Goal: Information Seeking & Learning: Check status

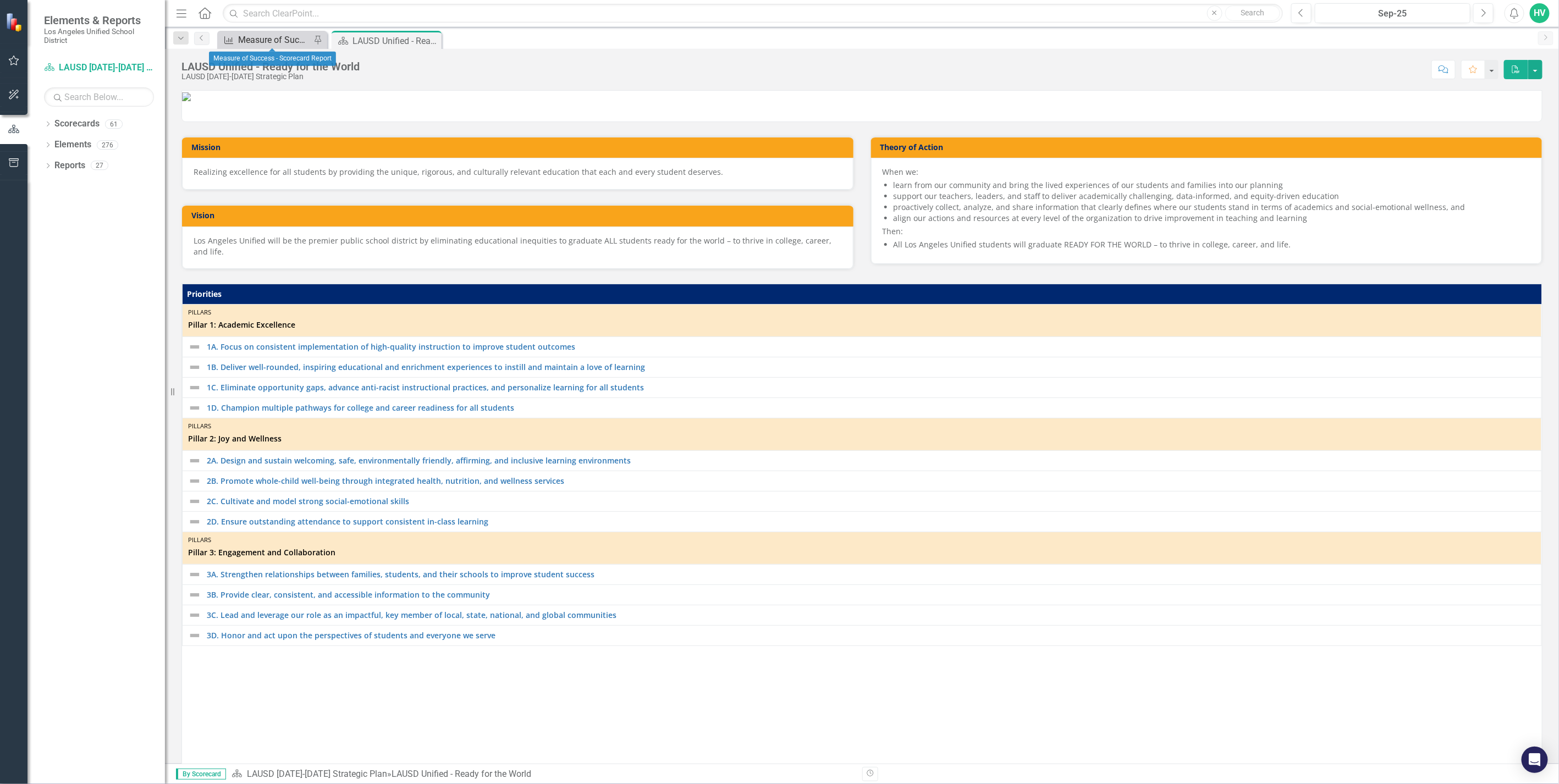
click at [291, 44] on div "Measure of Success - Scorecard Report" at bounding box center [274, 40] width 73 height 14
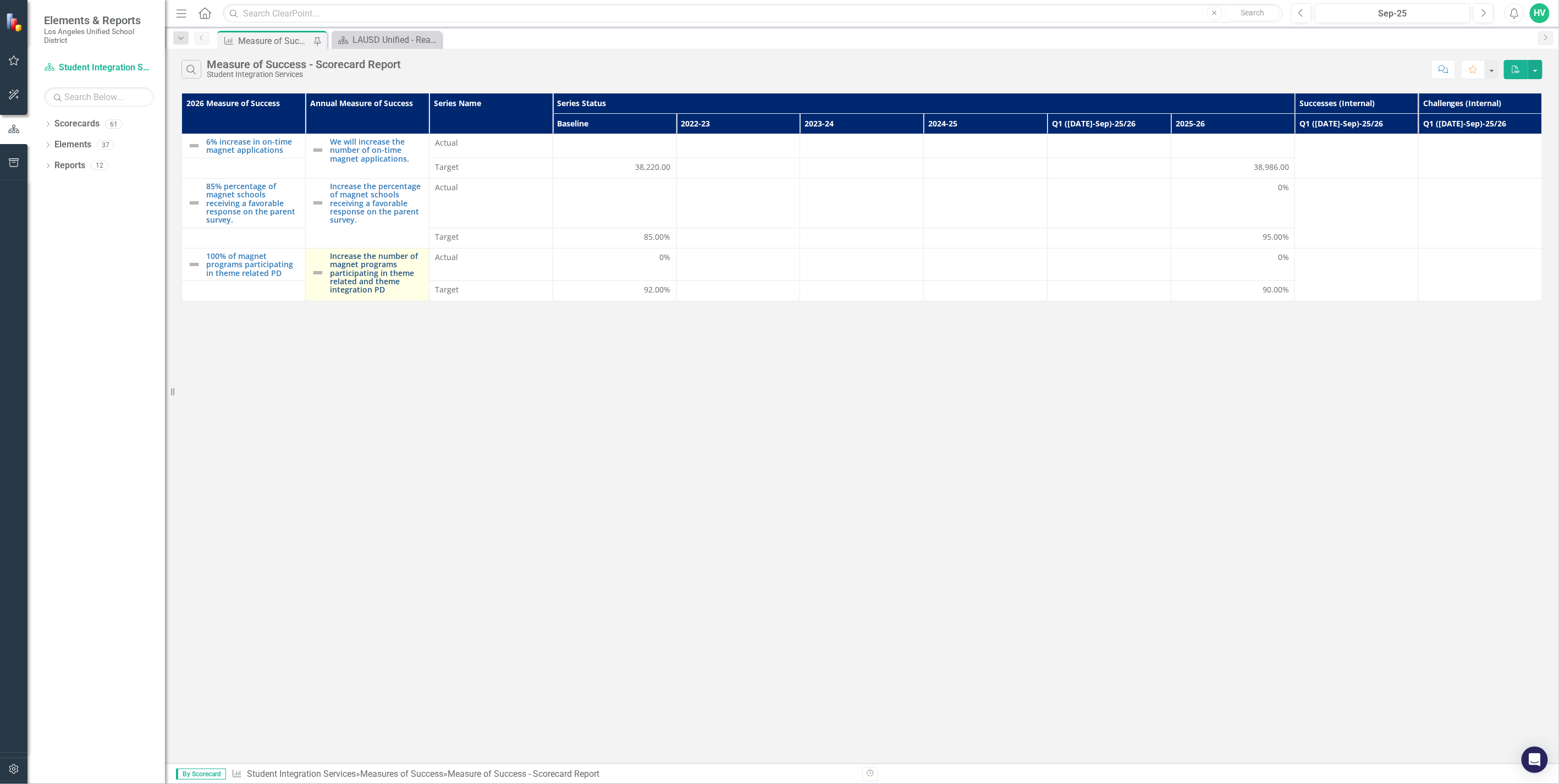
click at [380, 274] on link "Increase the number of magnet programs participating in theme related and theme…" at bounding box center [376, 273] width 93 height 42
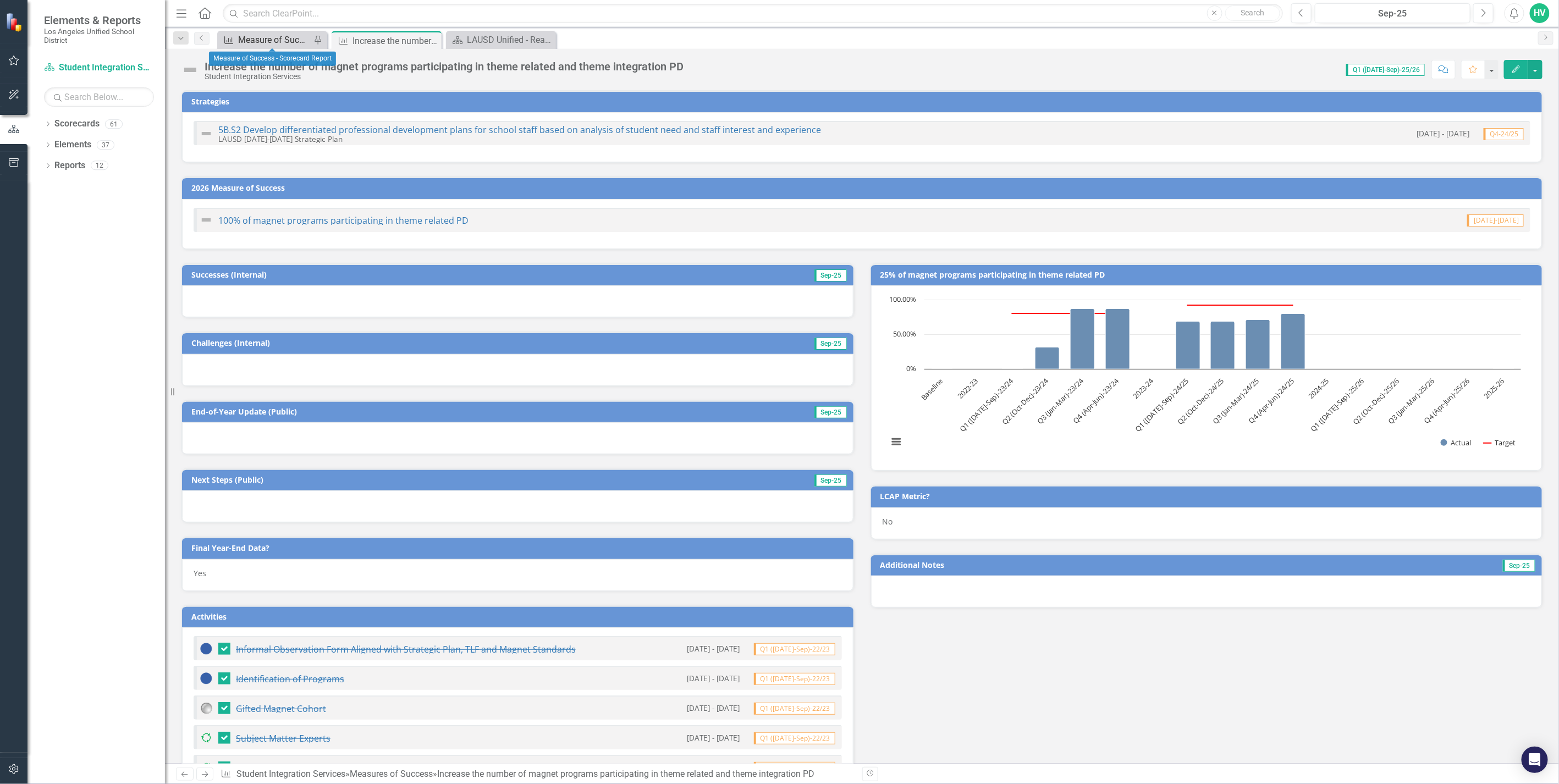
click at [293, 44] on div "Measure of Success - Scorecard Report" at bounding box center [274, 40] width 73 height 14
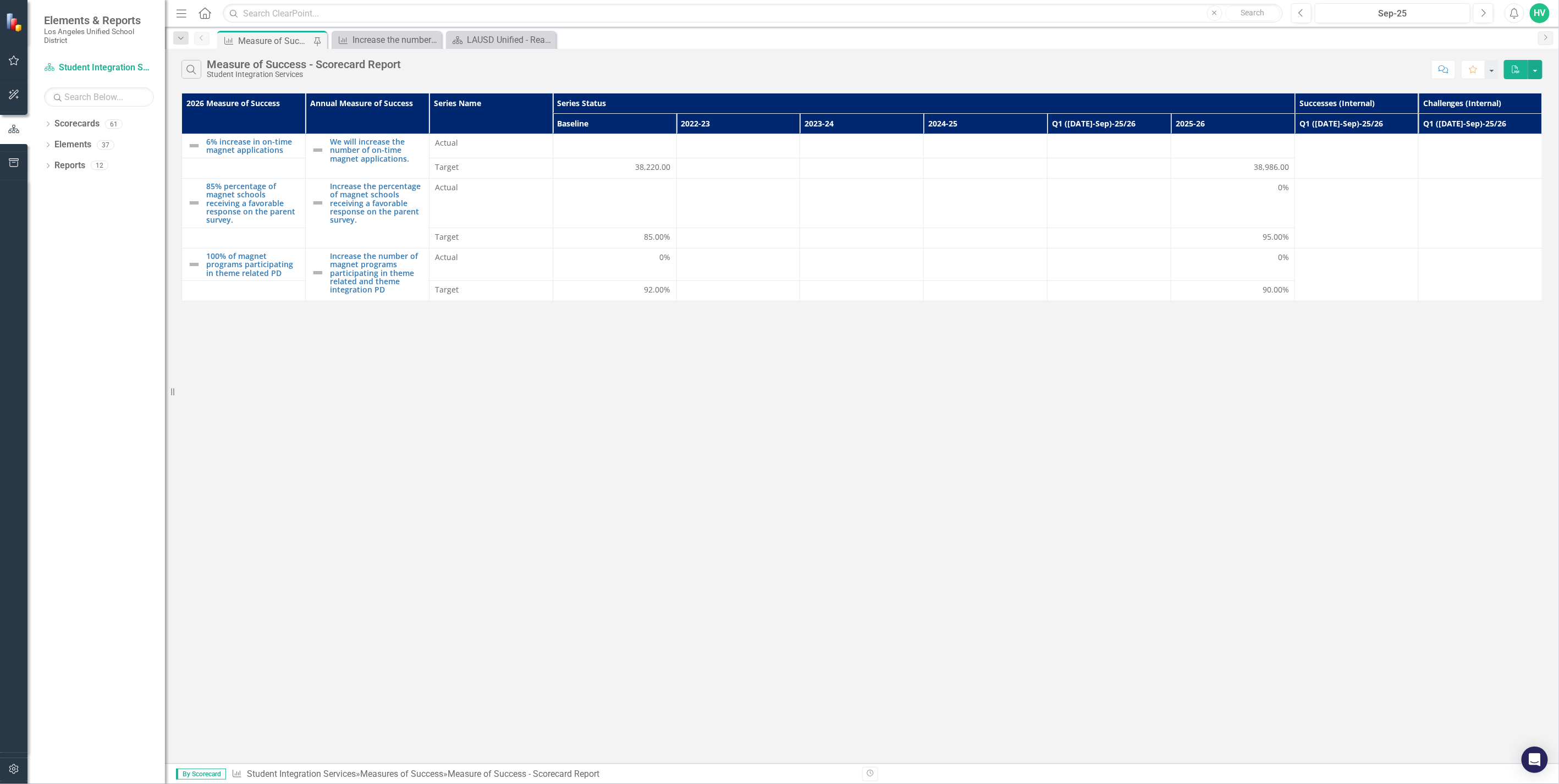
drag, startPoint x: 1313, startPoint y: 105, endPoint x: 1105, endPoint y: 487, distance: 435.0
click at [1107, 487] on div "Search Measure of Success - Scorecard Report Student Integration Services Comme…" at bounding box center [862, 406] width 1394 height 715
click at [180, 36] on icon "Dropdown" at bounding box center [181, 39] width 10 height 7
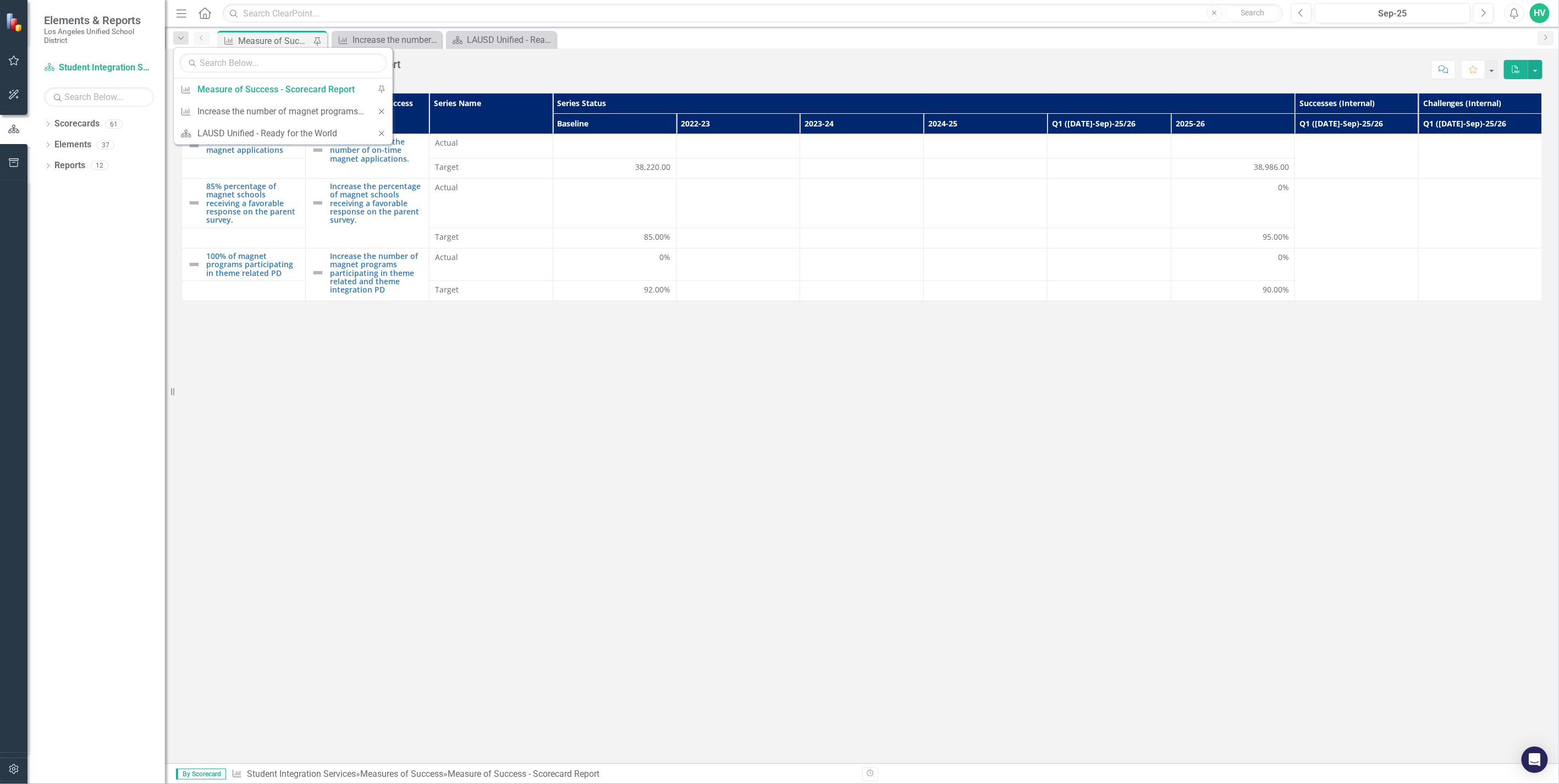
click at [490, 335] on div "Search Measure of Success - Scorecard Report Student Integration Services Comme…" at bounding box center [862, 406] width 1394 height 715
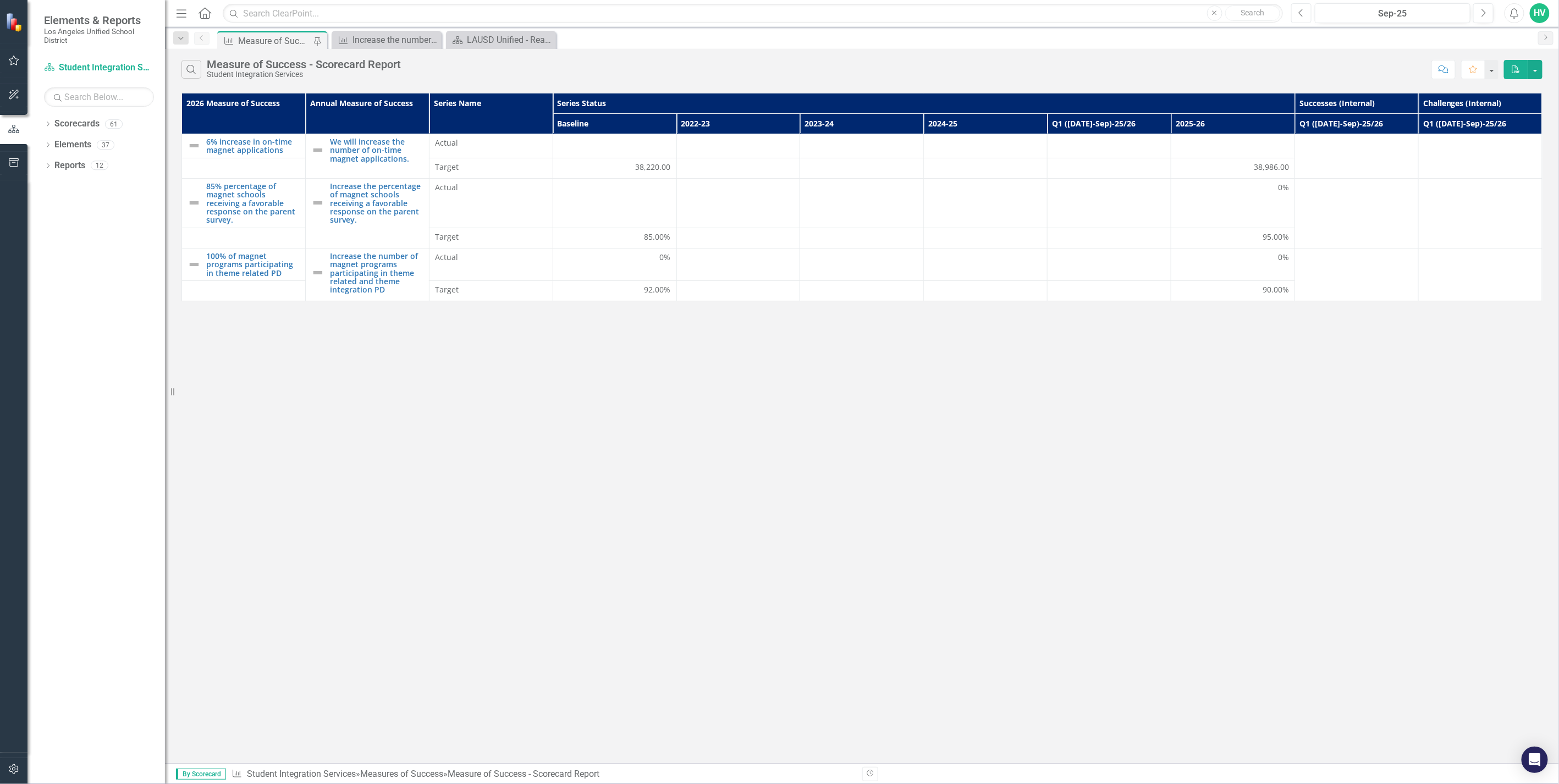
click at [1300, 15] on icon "Previous" at bounding box center [1301, 13] width 6 height 10
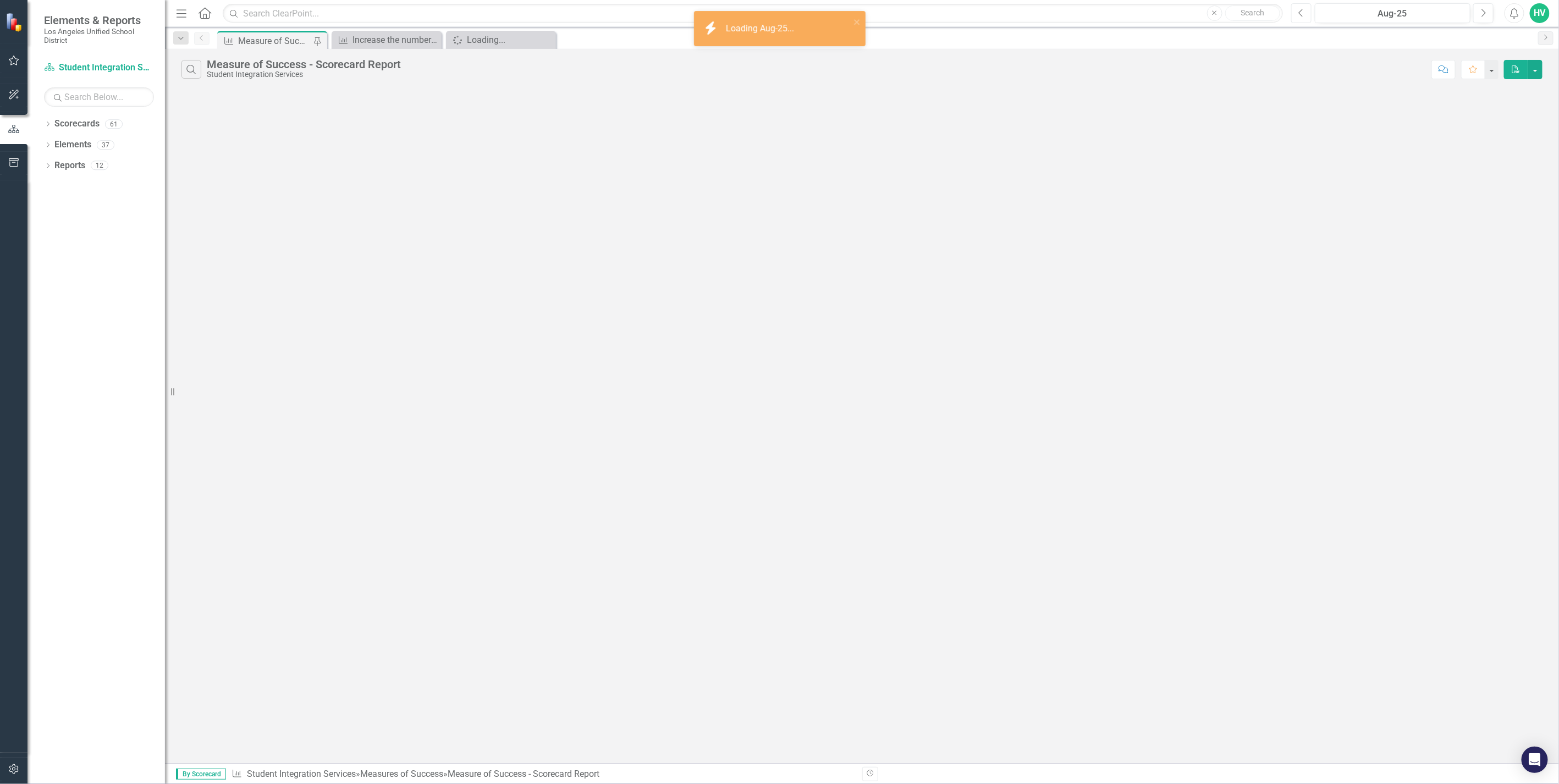
click at [1300, 15] on icon "Previous" at bounding box center [1301, 13] width 6 height 10
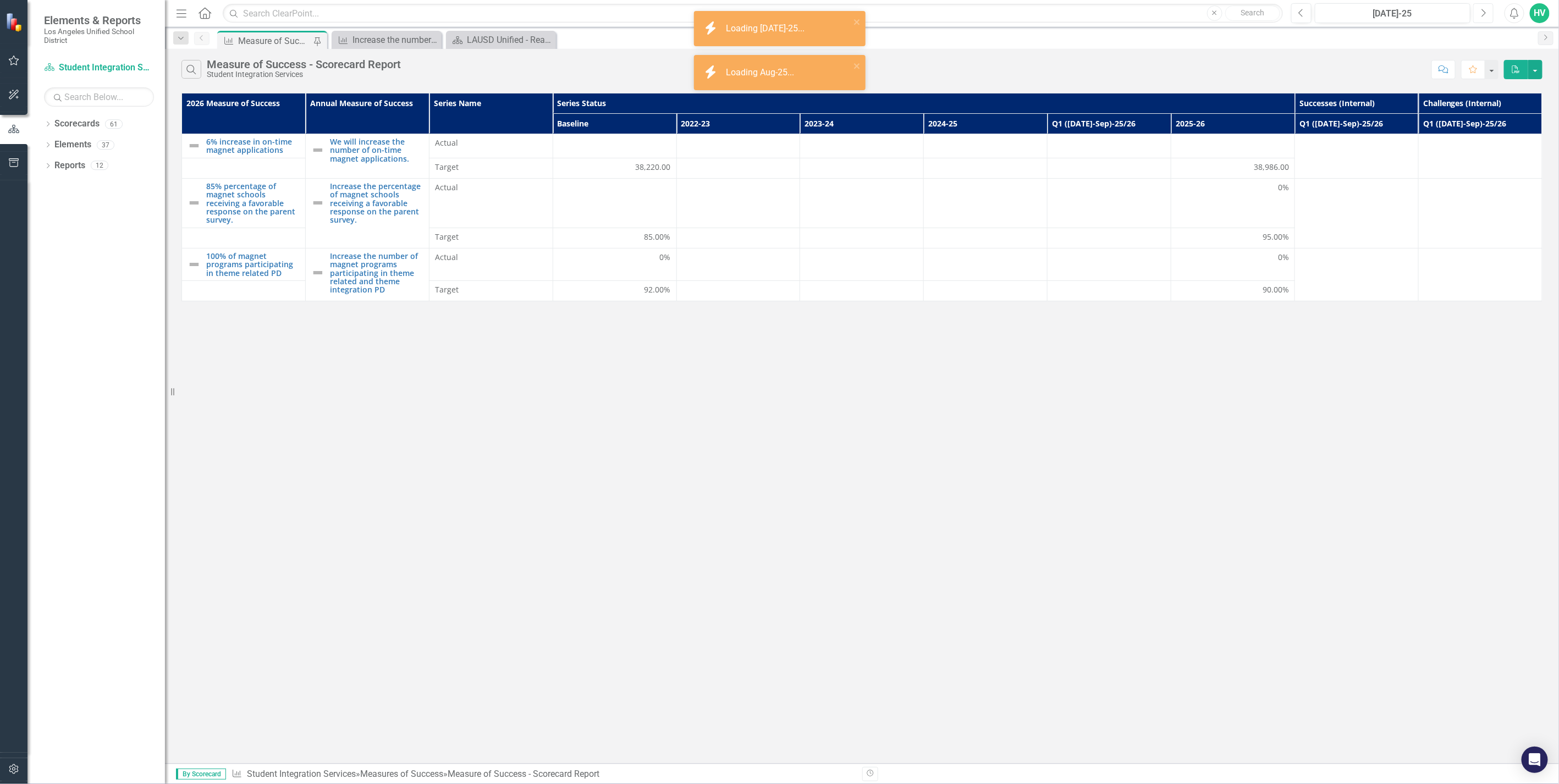
click at [1477, 12] on button "Next" at bounding box center [1483, 13] width 20 height 19
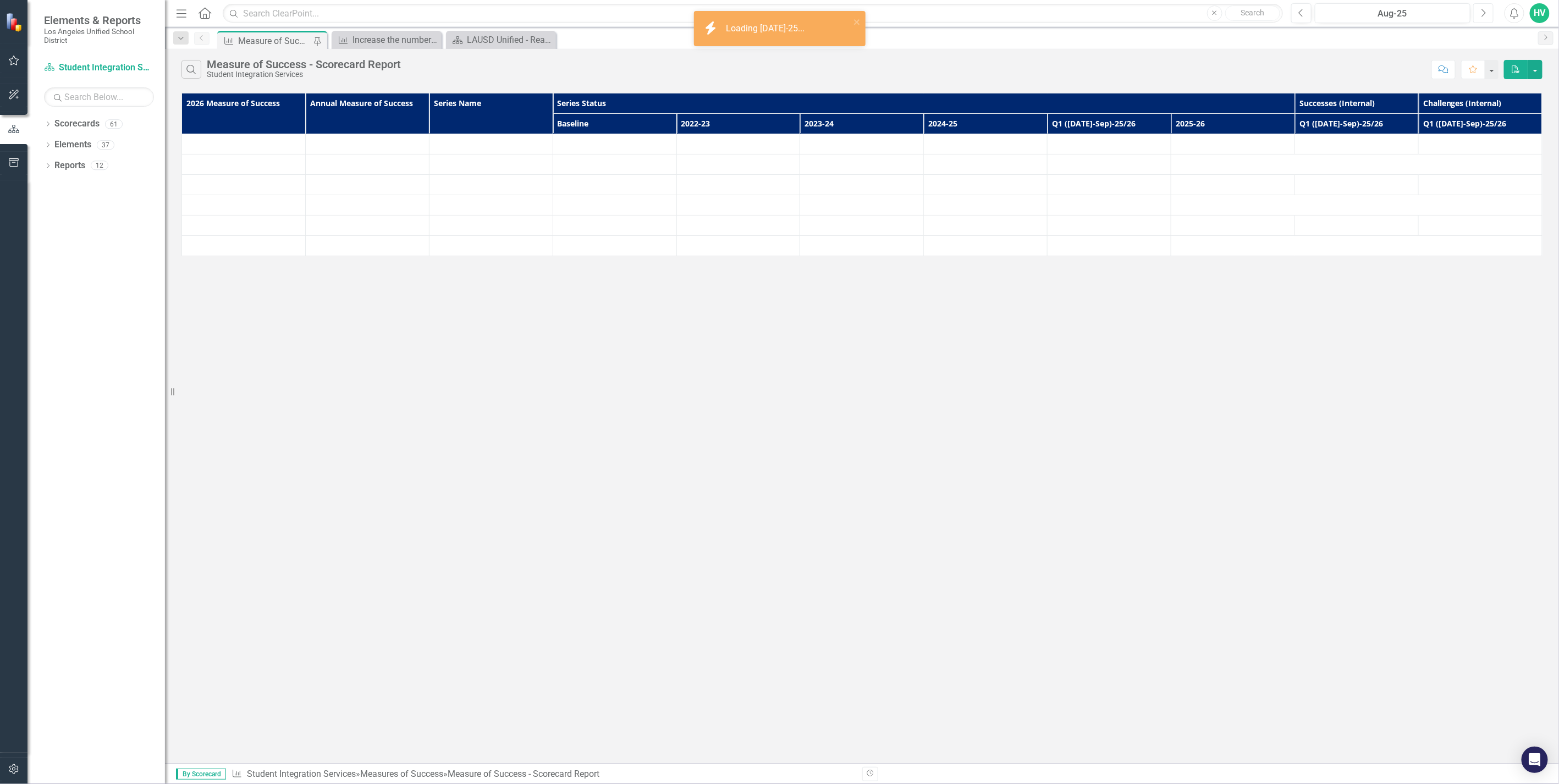
click at [1477, 12] on button "Next" at bounding box center [1483, 13] width 20 height 19
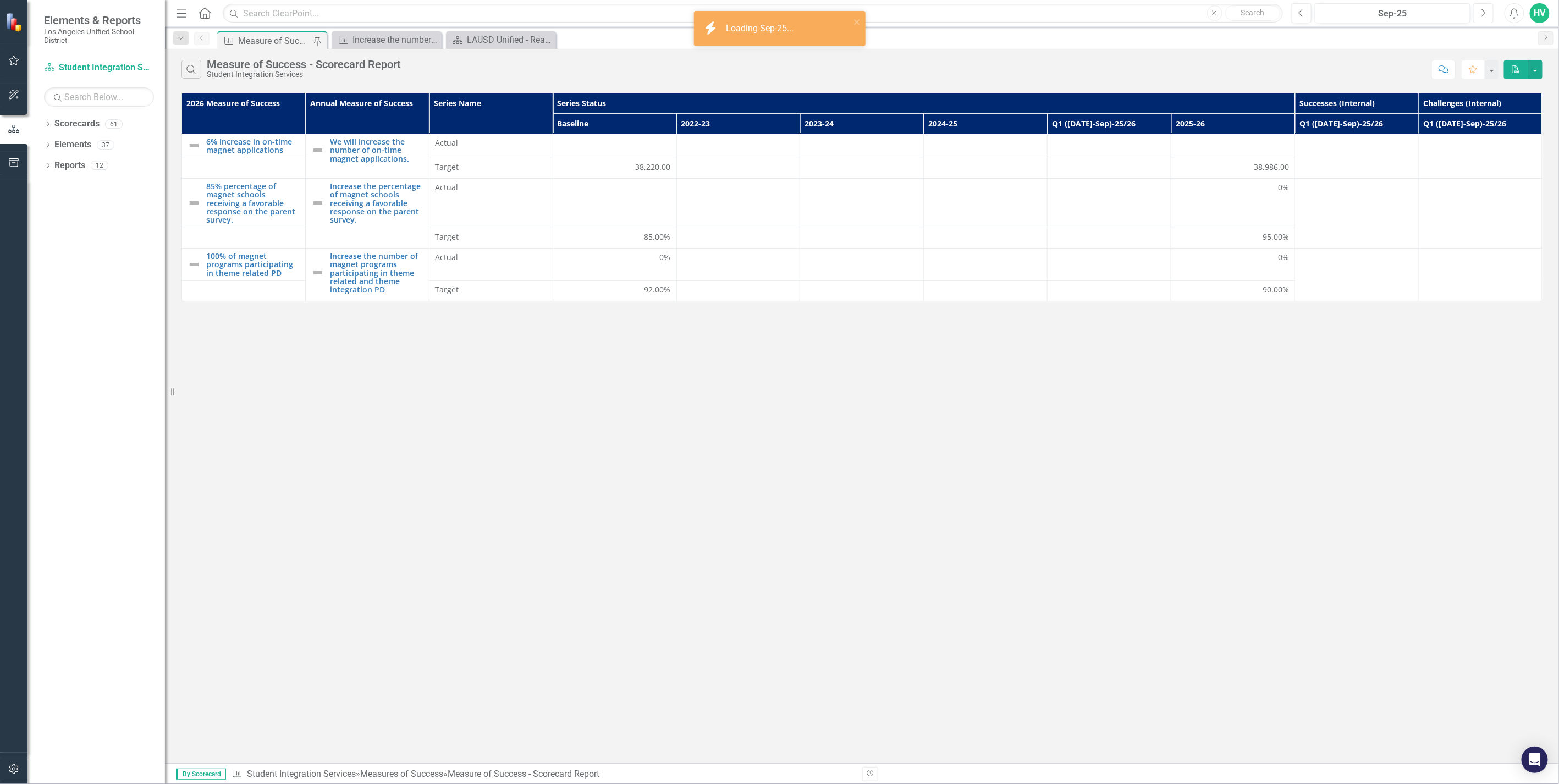
click at [1477, 12] on button "Next" at bounding box center [1483, 13] width 20 height 19
click at [1300, 14] on icon "button" at bounding box center [1300, 13] width 5 height 7
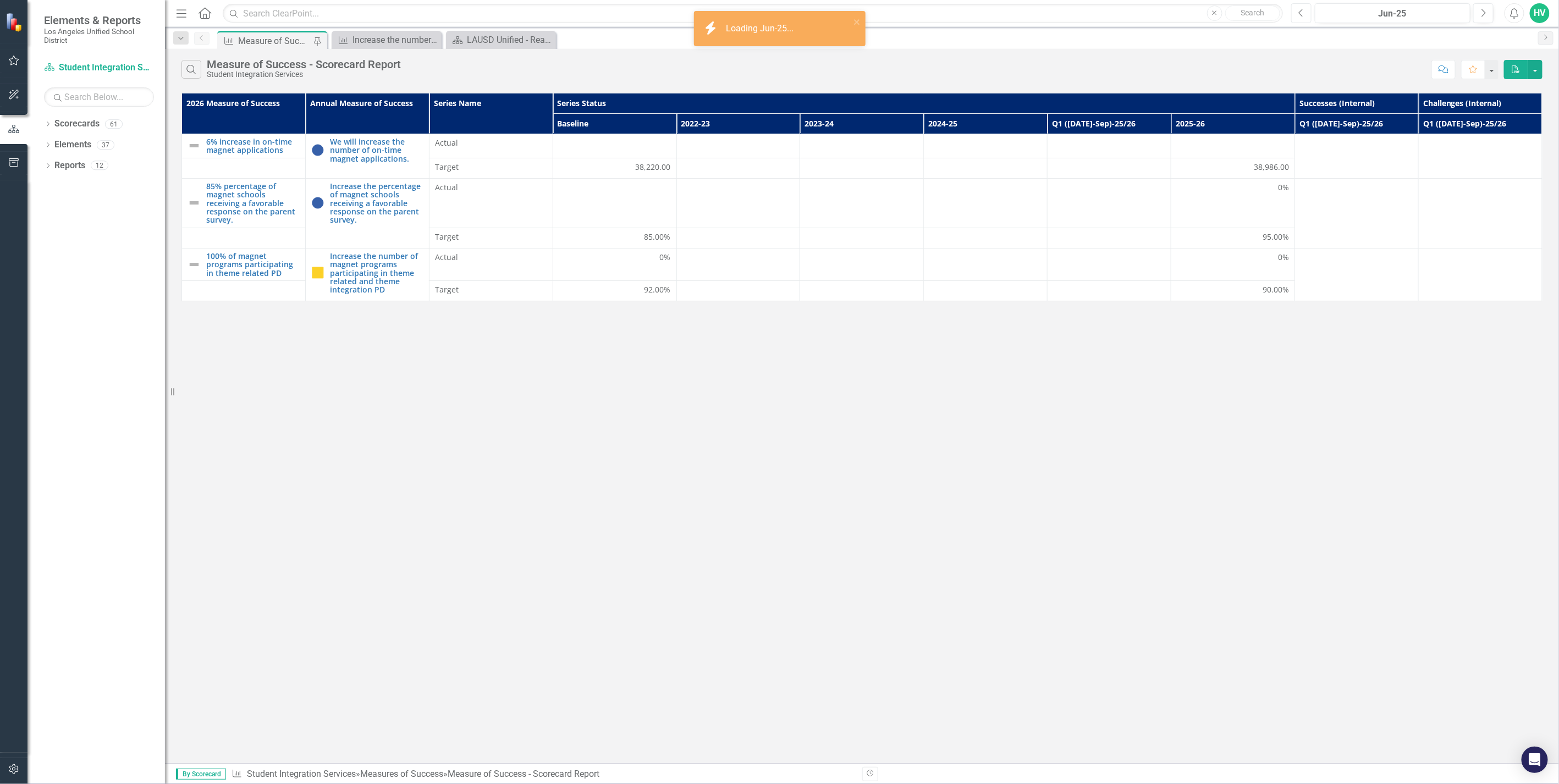
click at [1300, 14] on icon "button" at bounding box center [1300, 13] width 5 height 7
